Goal: Task Accomplishment & Management: Use online tool/utility

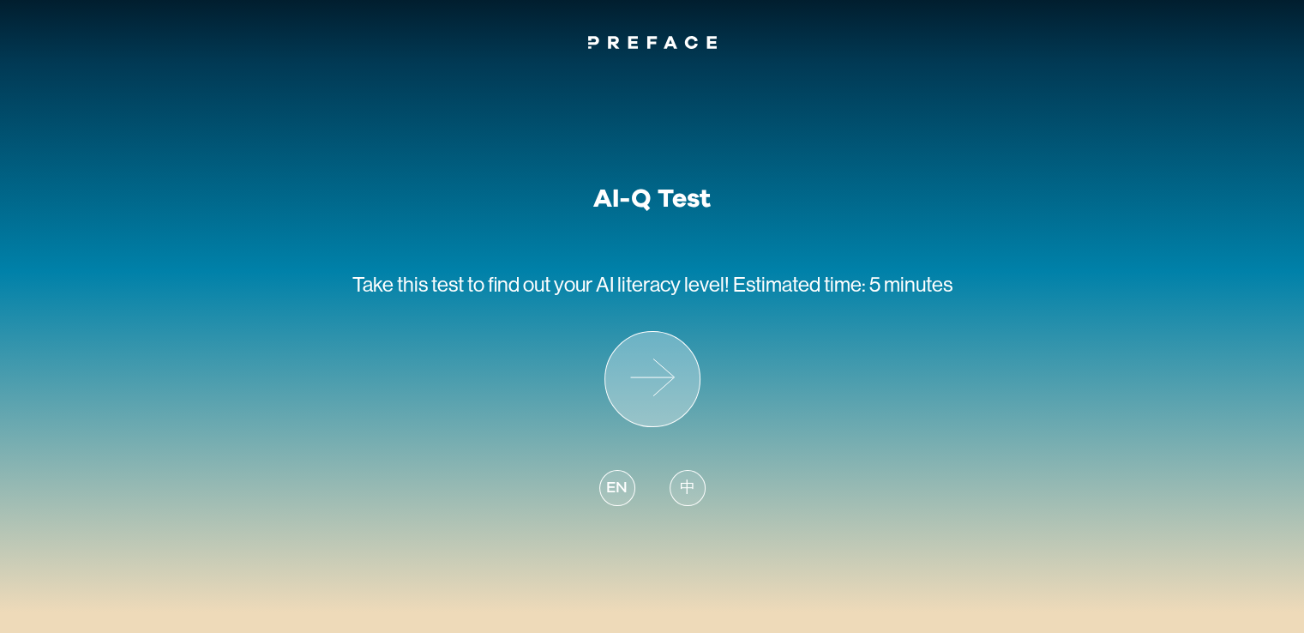
click at [661, 374] on icon at bounding box center [652, 379] width 94 height 94
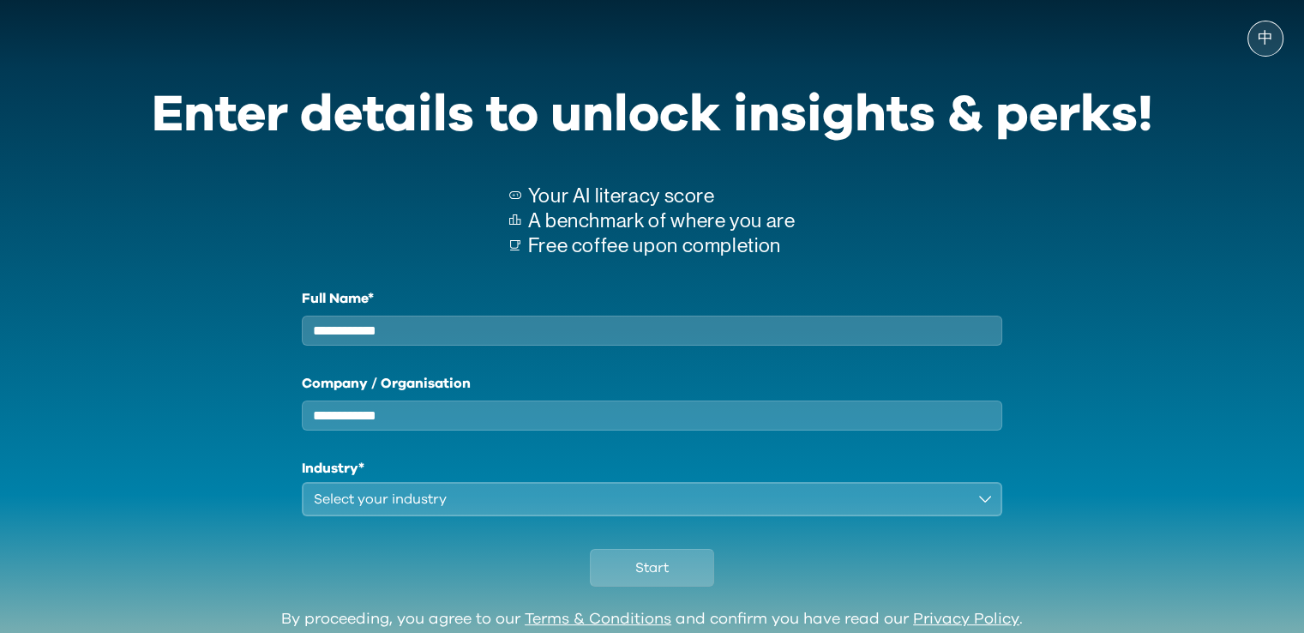
click at [555, 340] on input "Full Name*" at bounding box center [652, 330] width 701 height 30
click at [518, 279] on div "Enter details to unlock insights & perks! Your AI literacy score A benchmark of…" at bounding box center [652, 335] width 1042 height 550
type input "**********"
click at [417, 423] on input "Company / Organisation" at bounding box center [652, 415] width 701 height 30
type input "*****"
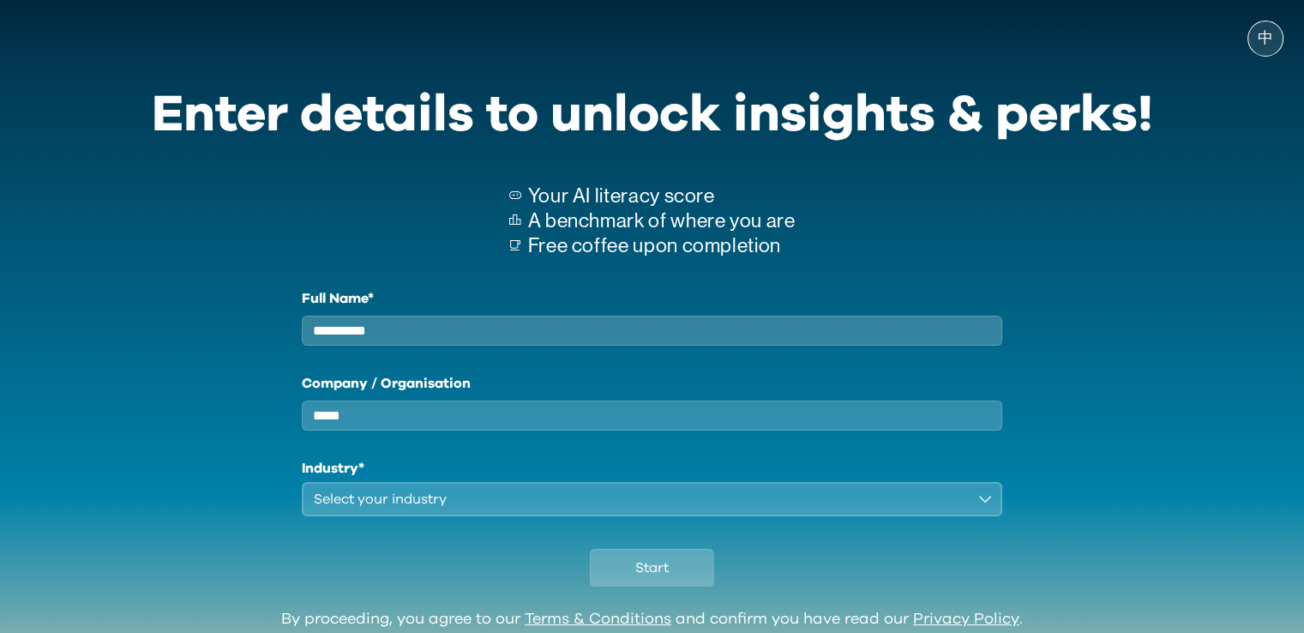
click at [395, 509] on div "Select your industry" at bounding box center [640, 499] width 653 height 21
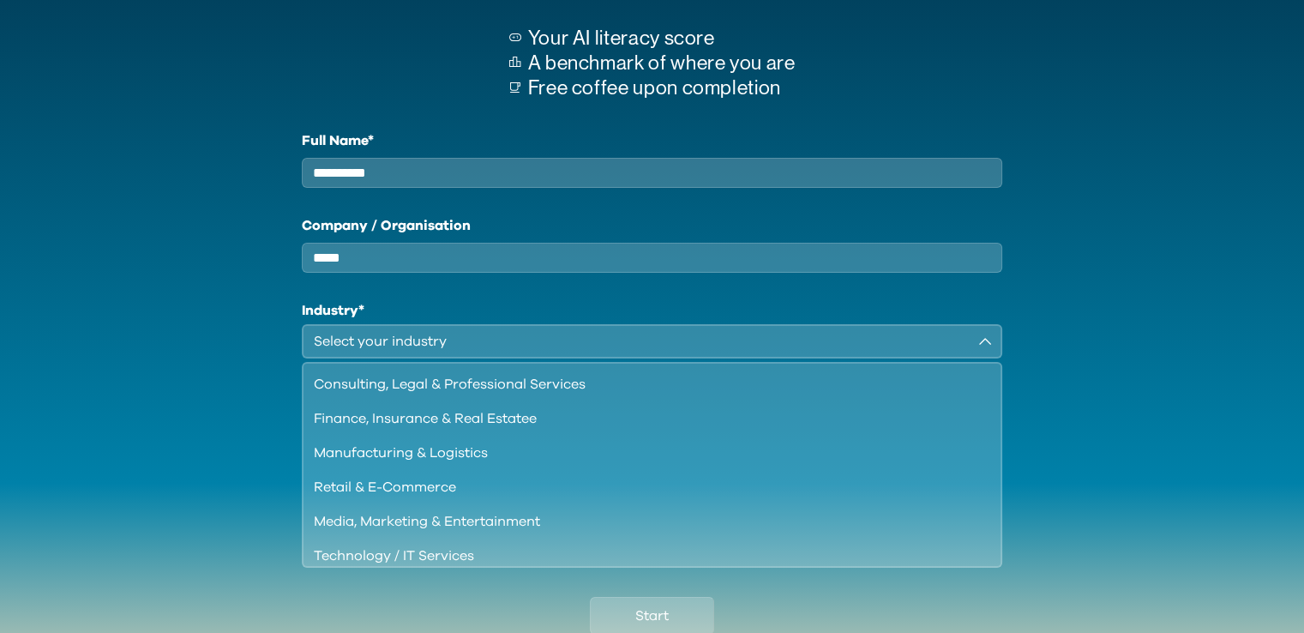
scroll to position [182, 0]
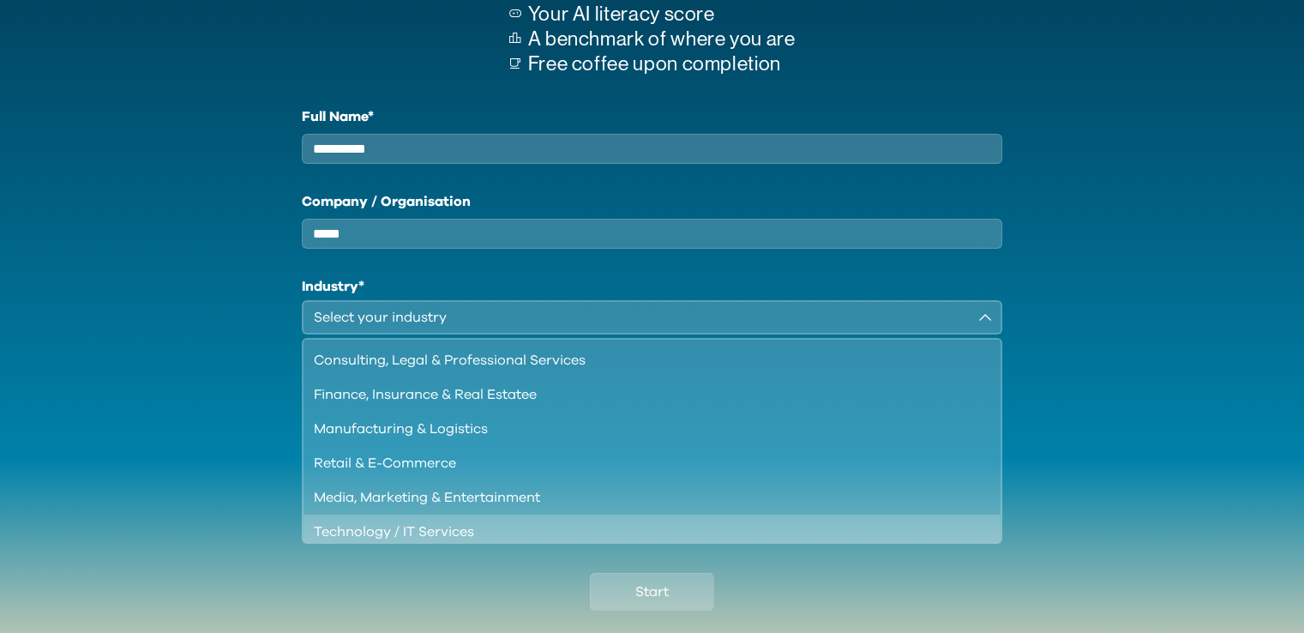
click at [435, 532] on div "Technology / IT Services" at bounding box center [642, 531] width 657 height 21
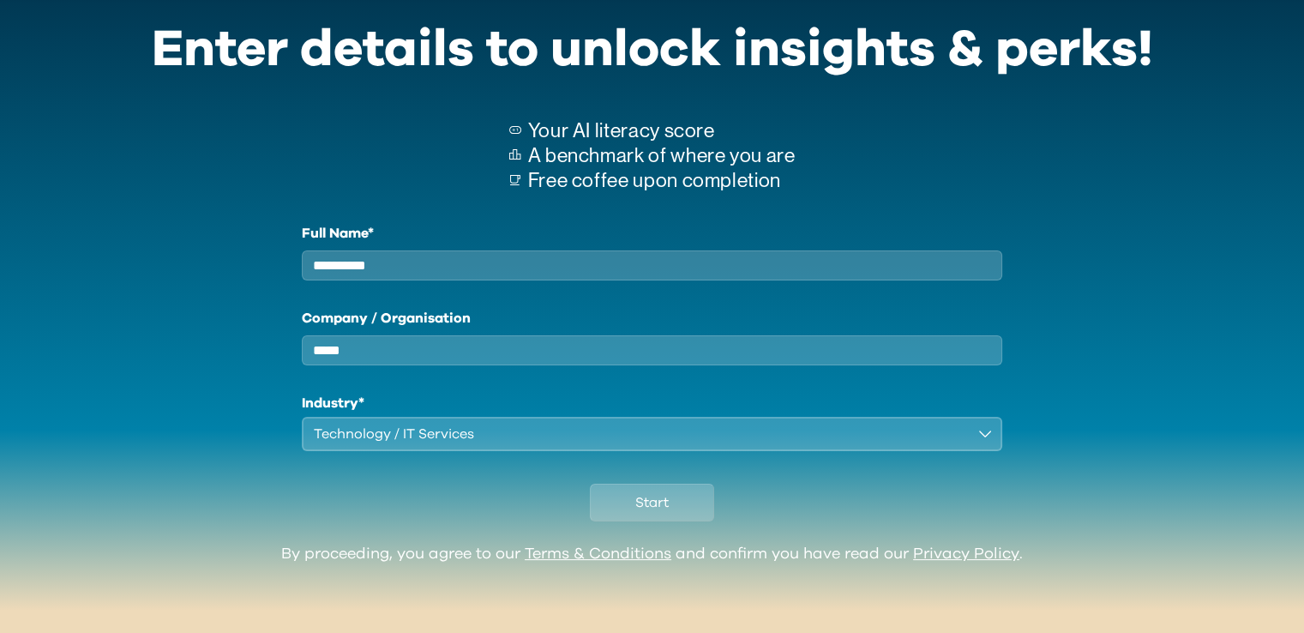
scroll to position [77, 0]
click at [688, 496] on button "Start" at bounding box center [652, 502] width 124 height 38
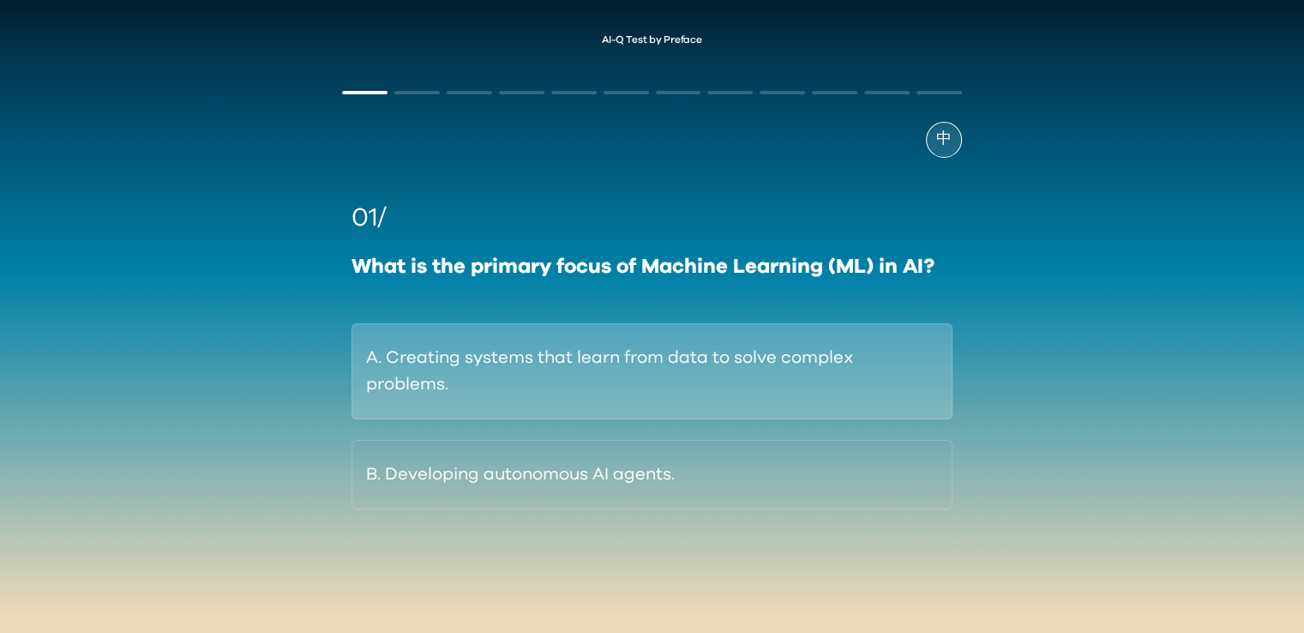
click at [534, 368] on button "A. Creating systems that learn from data to solve complex problems." at bounding box center [651, 371] width 600 height 96
